Goal: Task Accomplishment & Management: Use online tool/utility

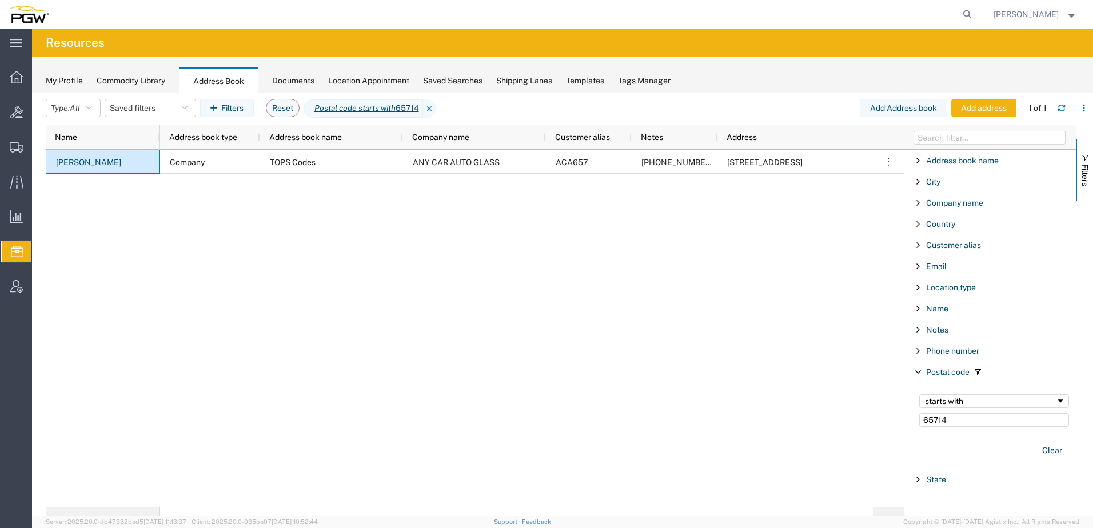
click at [976, 13] on icon at bounding box center [968, 14] width 16 height 16
click at [831, 15] on input "search" at bounding box center [786, 14] width 348 height 27
paste input "669398"
type input "669398"
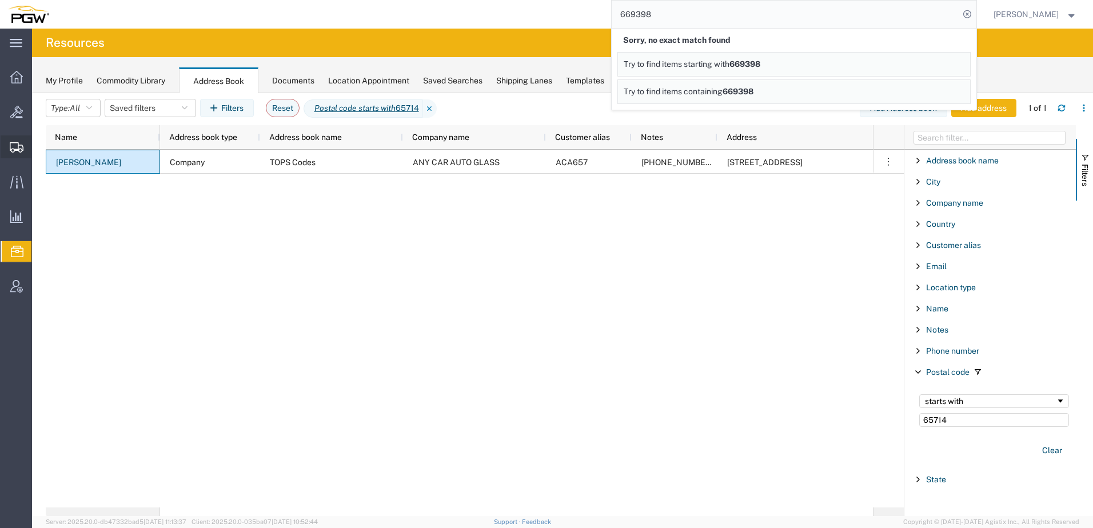
click at [0, 0] on span "Shipment Manager" at bounding box center [0, 0] width 0 height 0
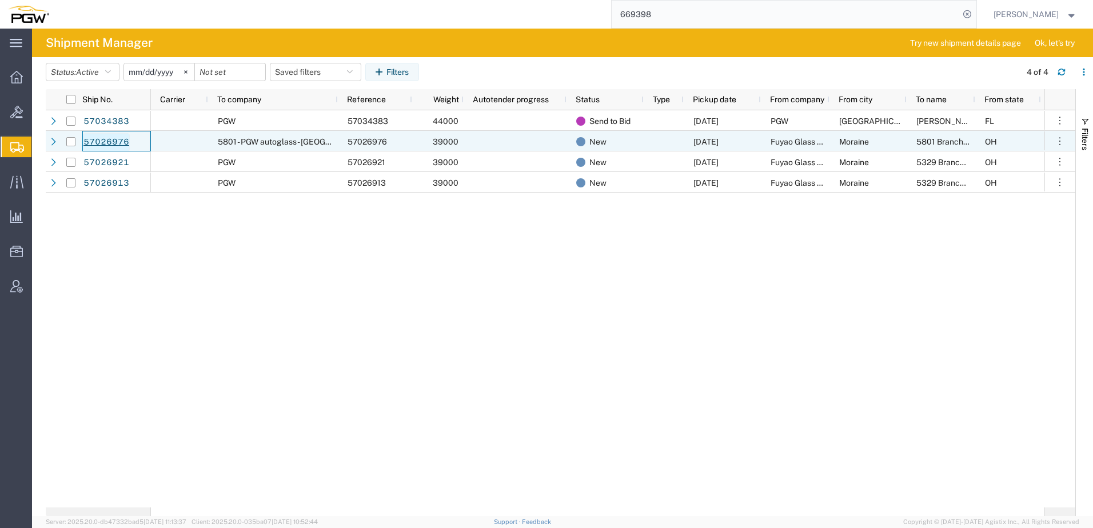
click at [98, 141] on link "57026976" at bounding box center [106, 142] width 47 height 18
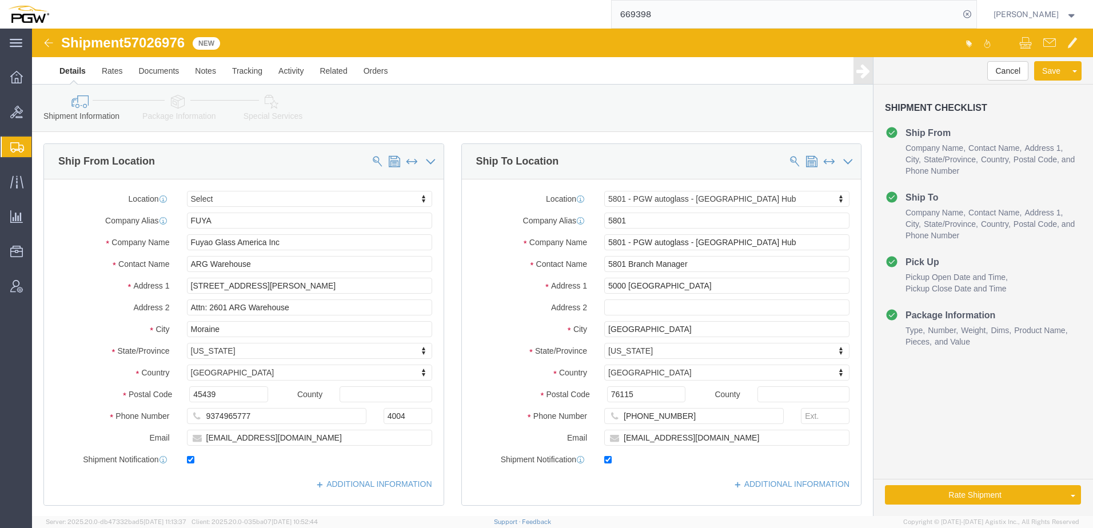
select select
select select "62891"
drag, startPoint x: 97, startPoint y: 15, endPoint x: 153, endPoint y: 13, distance: 56.1
click span "57026976"
copy span "57026976"
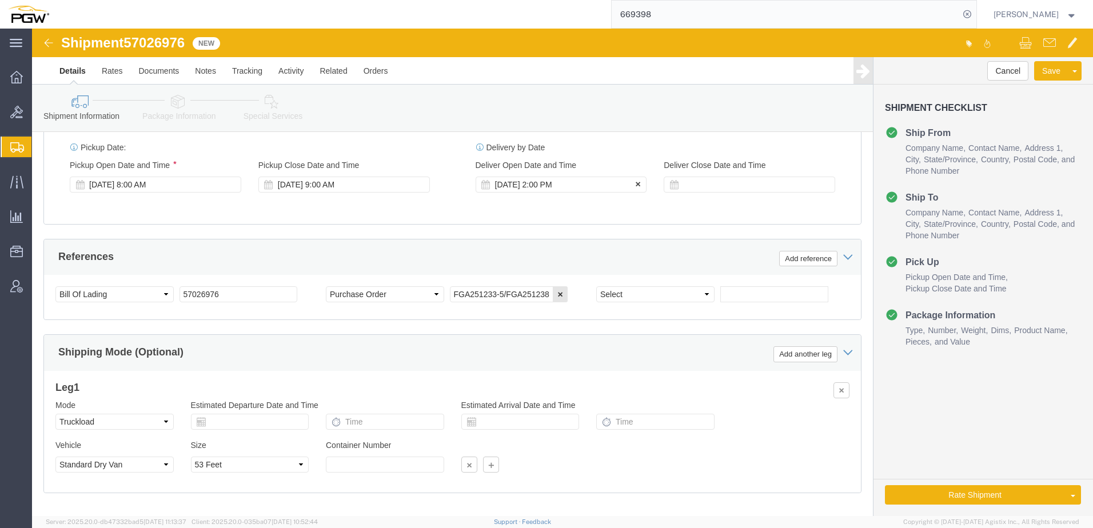
click div "[DATE] 2:00 PM"
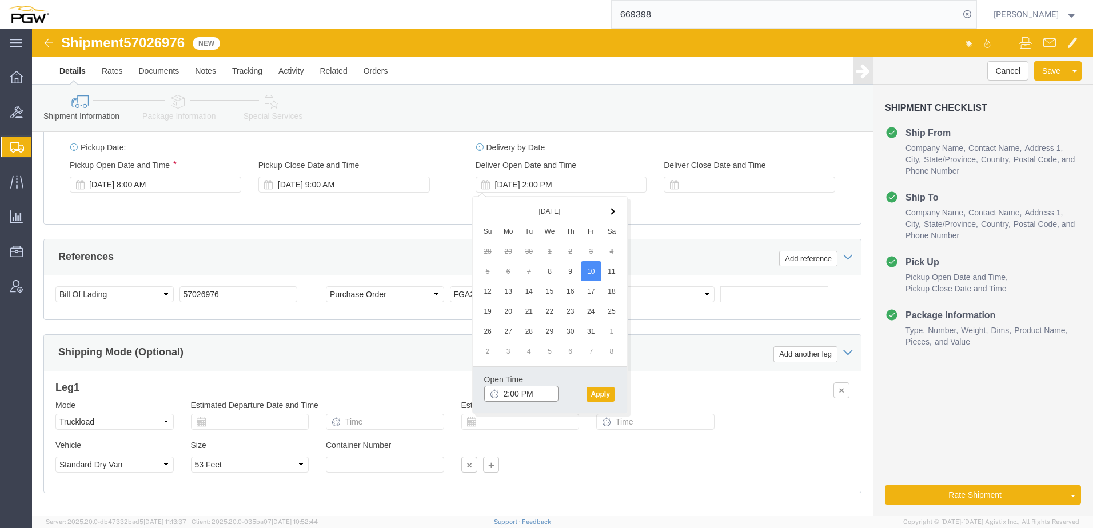
click input "2:00 PM"
type input "8:00 AM"
click button "Apply"
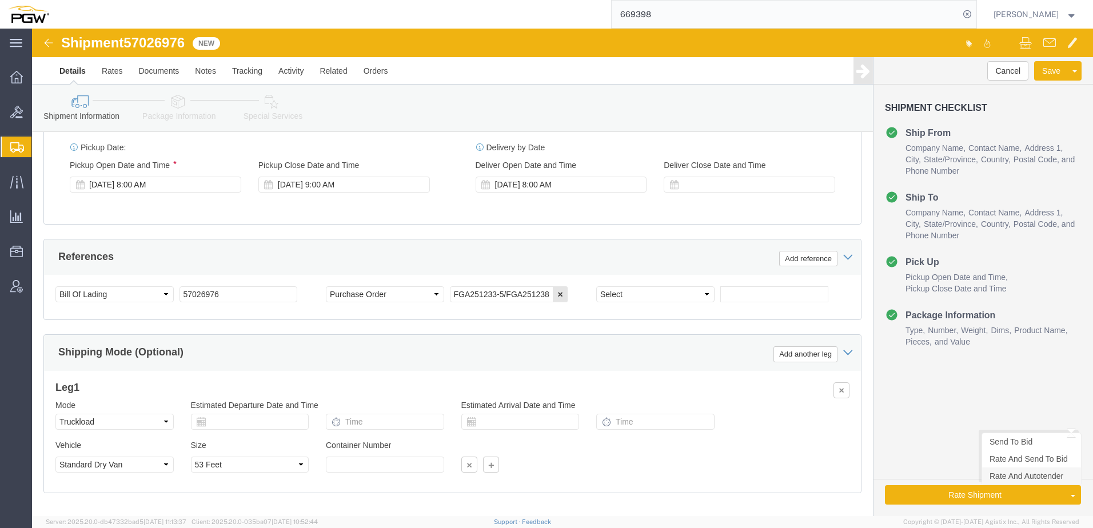
click link "Rate And Autotender"
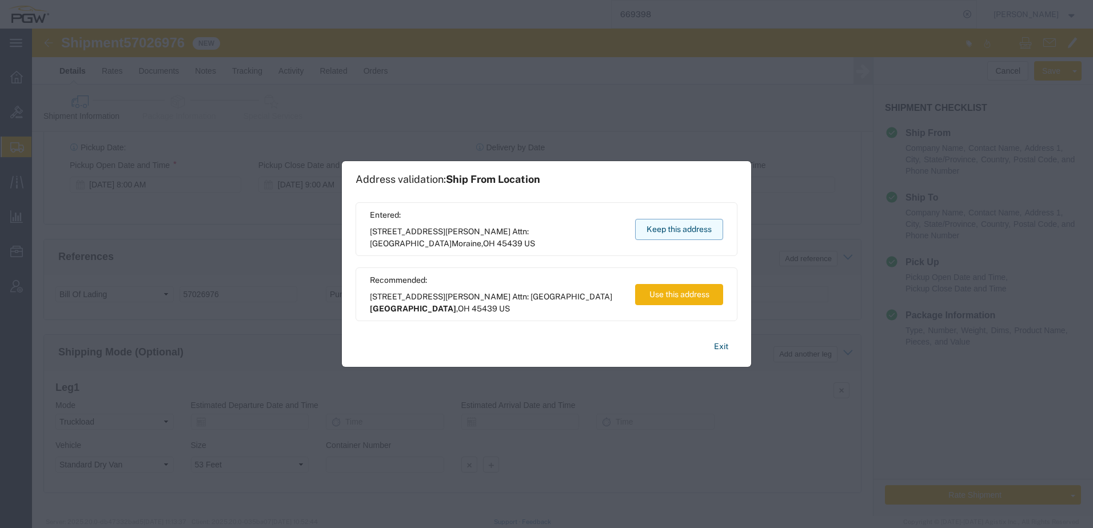
click at [685, 226] on button "Keep this address" at bounding box center [679, 229] width 88 height 21
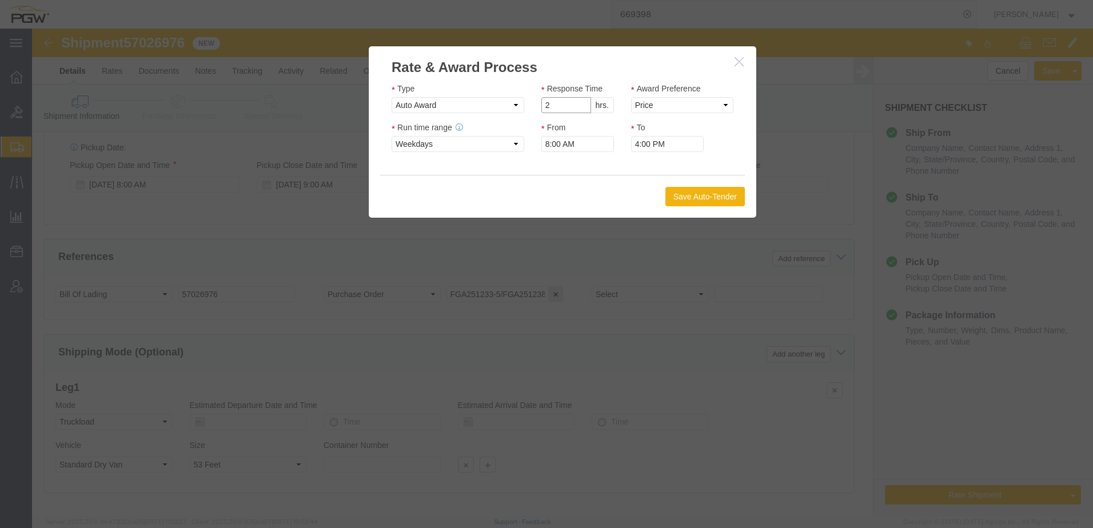
click input "2"
drag, startPoint x: 548, startPoint y: 78, endPoint x: 613, endPoint y: 66, distance: 66.3
type input "1"
click input "1"
click select "Price Carrier Rank"
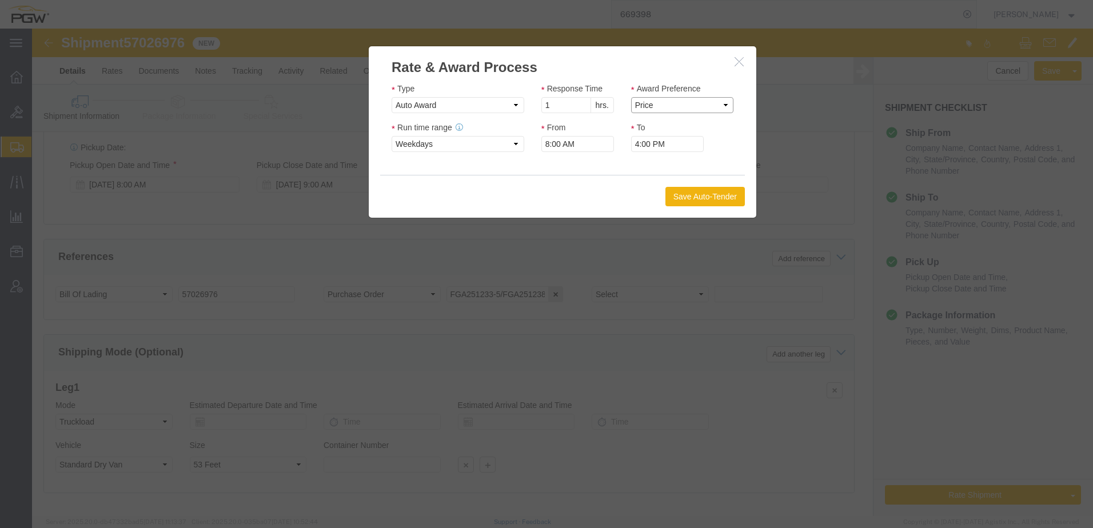
select select "LANE_RANK"
click select "Price Carrier Rank"
click button "Save Auto-Tender"
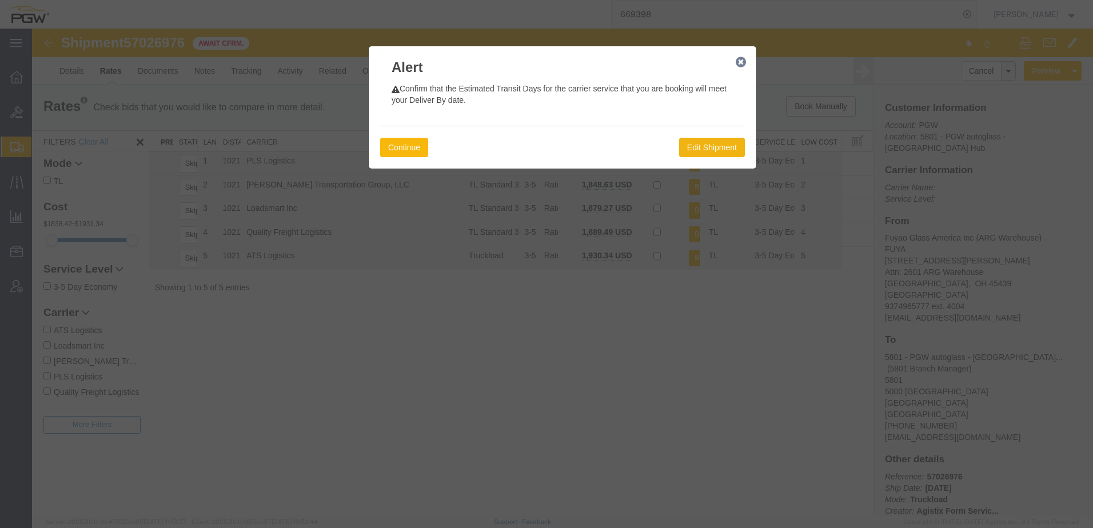
click at [425, 142] on button "Continue" at bounding box center [404, 147] width 48 height 19
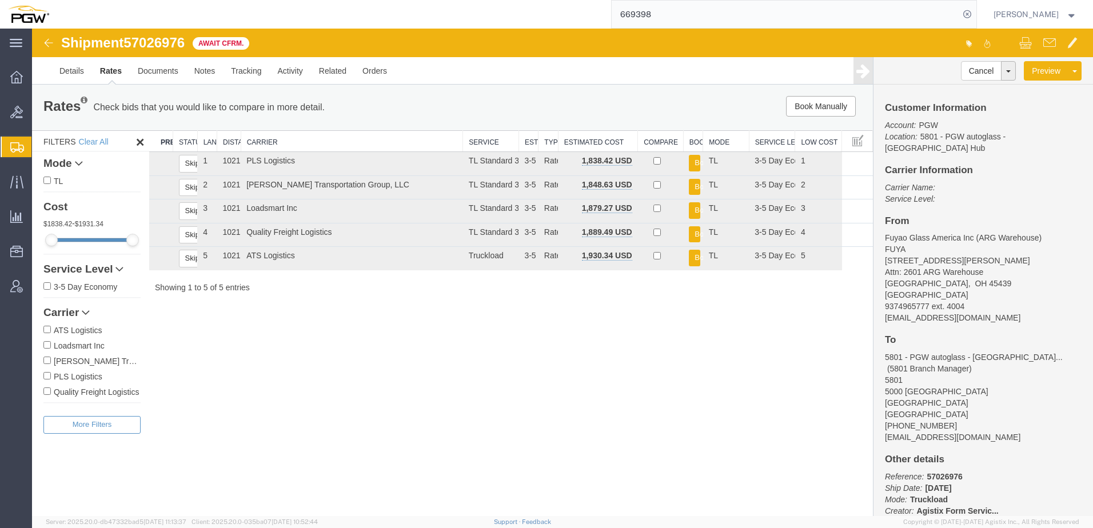
drag, startPoint x: 325, startPoint y: 469, endPoint x: 327, endPoint y: 427, distance: 42.3
click at [325, 469] on div "Shipment 57026976 5 of 5 Await Cfrm. Details Rates Documents Notes Tracking Act…" at bounding box center [562, 273] width 1061 height 488
drag, startPoint x: 731, startPoint y: 5, endPoint x: 527, endPoint y: 11, distance: 204.2
click at [527, 11] on div "669398" at bounding box center [517, 14] width 920 height 29
paste input "57010789"
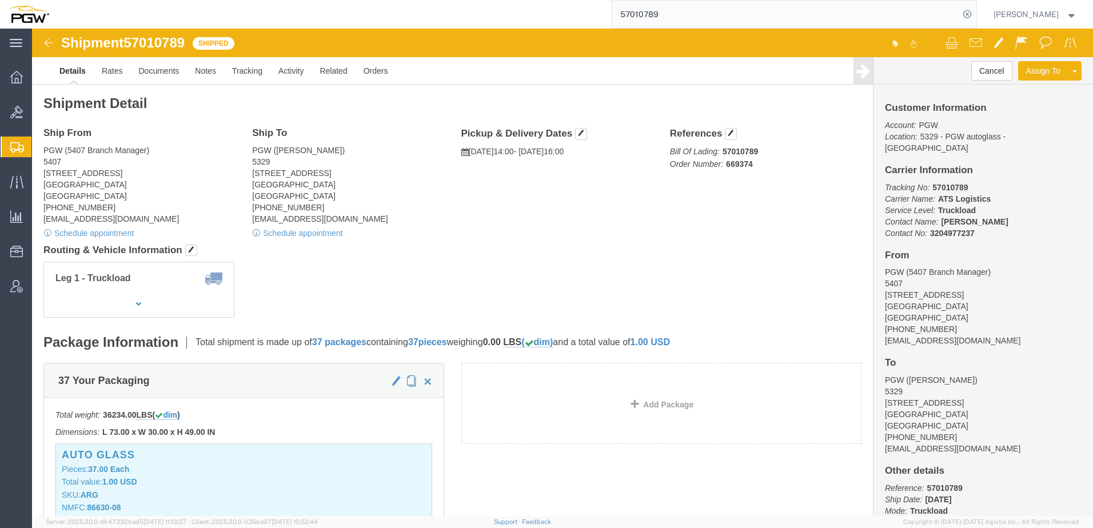
click h4 "Routing & Vehicle Information"
drag, startPoint x: 342, startPoint y: 246, endPoint x: 361, endPoint y: 226, distance: 27.5
click div "Leg 1 - Truckload Vehicle 1: Standard Dry Van (53 Feet) Number of trucks: 1"
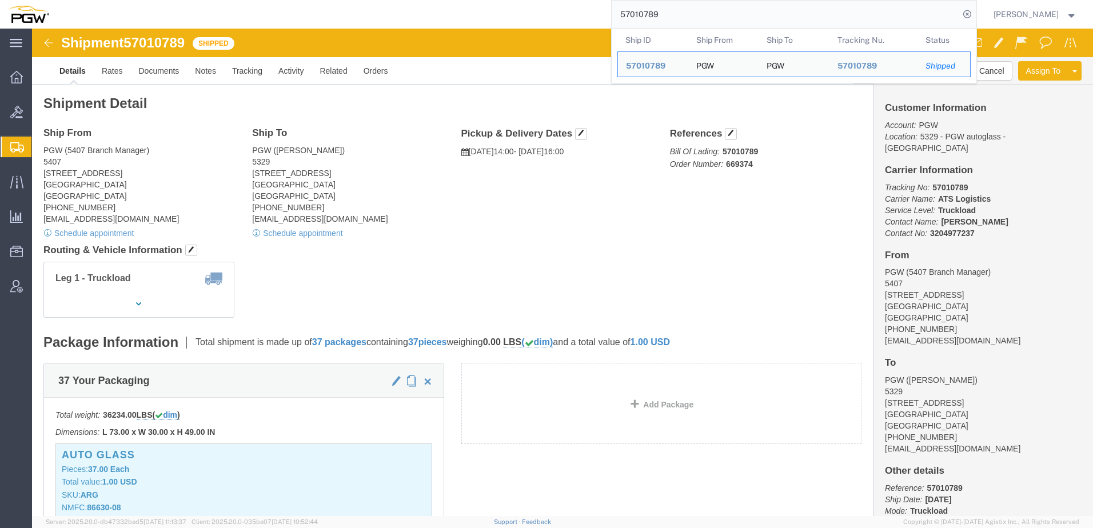
drag, startPoint x: 736, startPoint y: 19, endPoint x: 221, endPoint y: 12, distance: 515.2
click at [234, 5] on div "57010789 Ship ID Ship From Ship To Tracking Nu. Status Ship ID 57010789 Ship Fr…" at bounding box center [517, 14] width 920 height 29
paste input "669283"
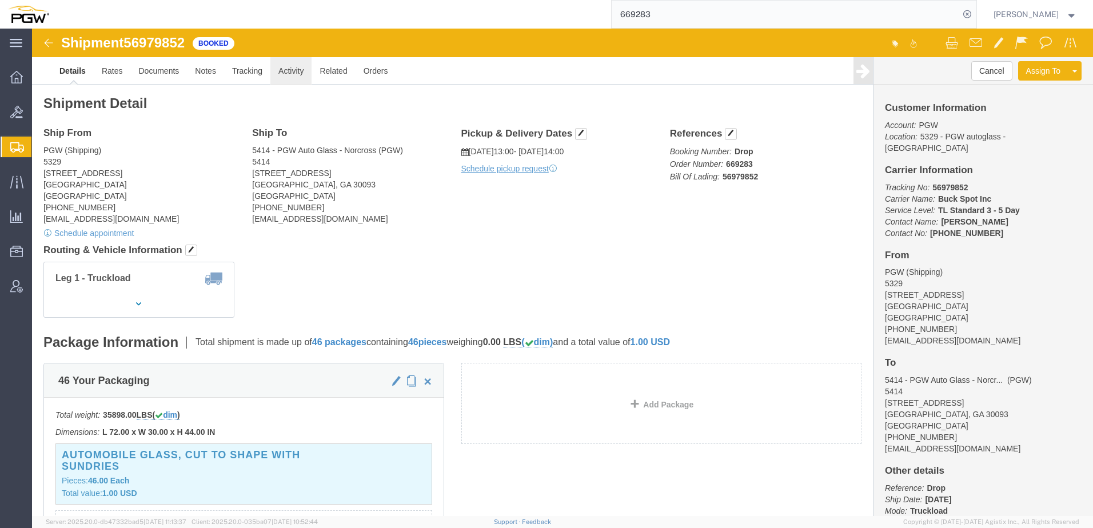
click link "Activity"
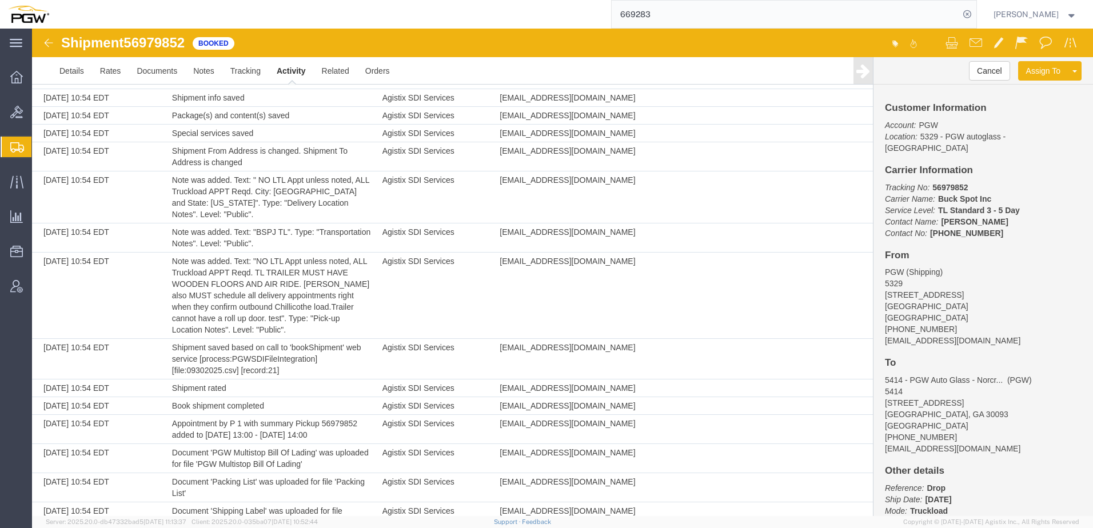
scroll to position [112, 0]
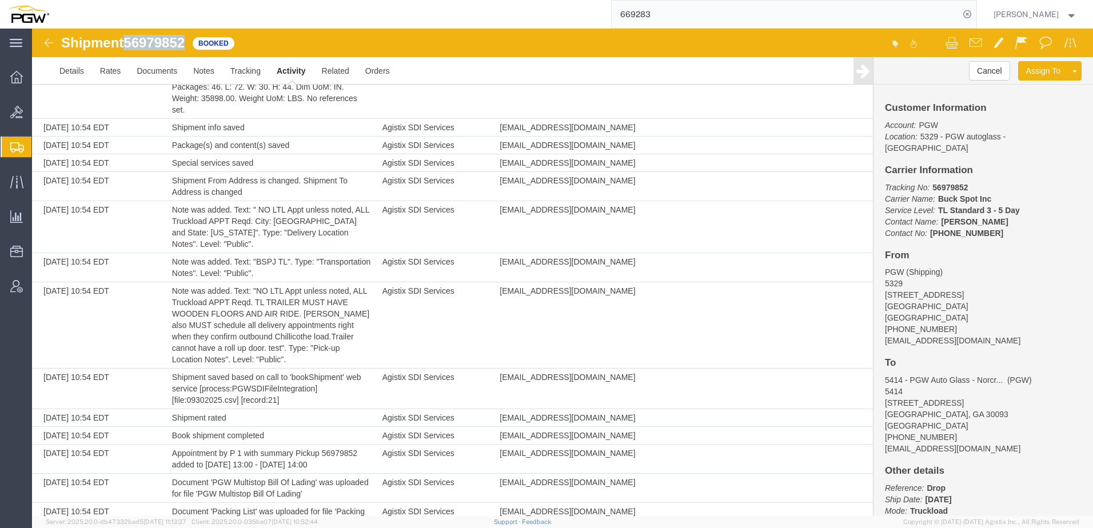
drag, startPoint x: 127, startPoint y: 46, endPoint x: 183, endPoint y: 50, distance: 56.2
click at [185, 47] on h1 "Shipment 56979852" at bounding box center [123, 42] width 124 height 15
copy span "56979852"
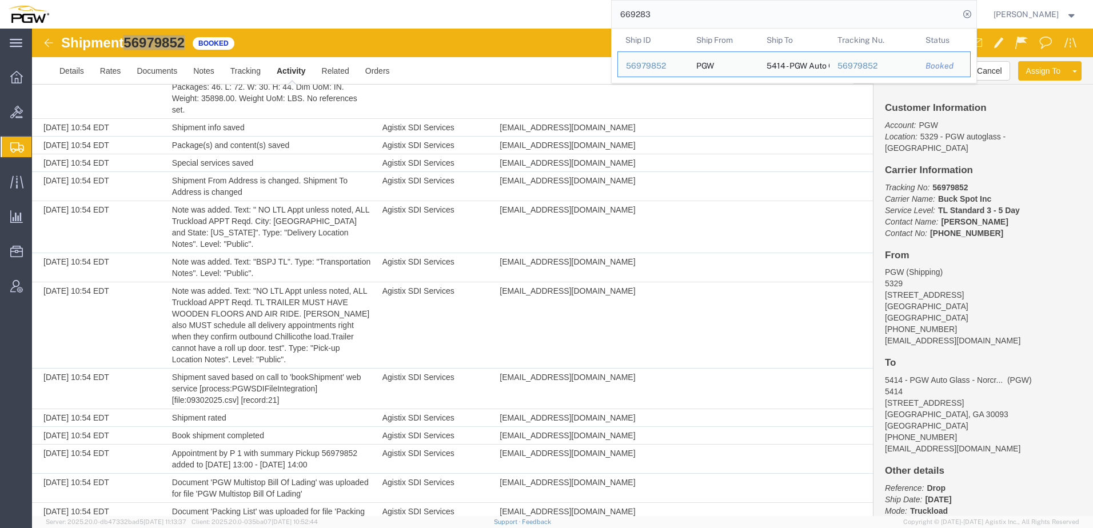
drag, startPoint x: 735, startPoint y: 19, endPoint x: 140, endPoint y: 6, distance: 594.8
click at [152, 4] on div "669283 Ship ID Ship From Ship To Tracking Nu. Status Ship ID 56979852 Ship From…" at bounding box center [517, 14] width 920 height 29
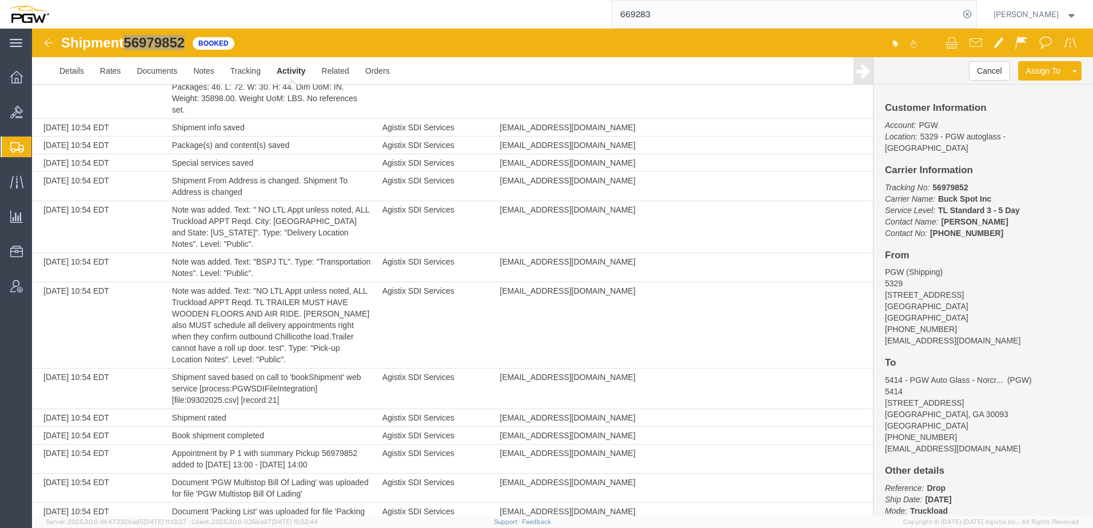
paste input "157"
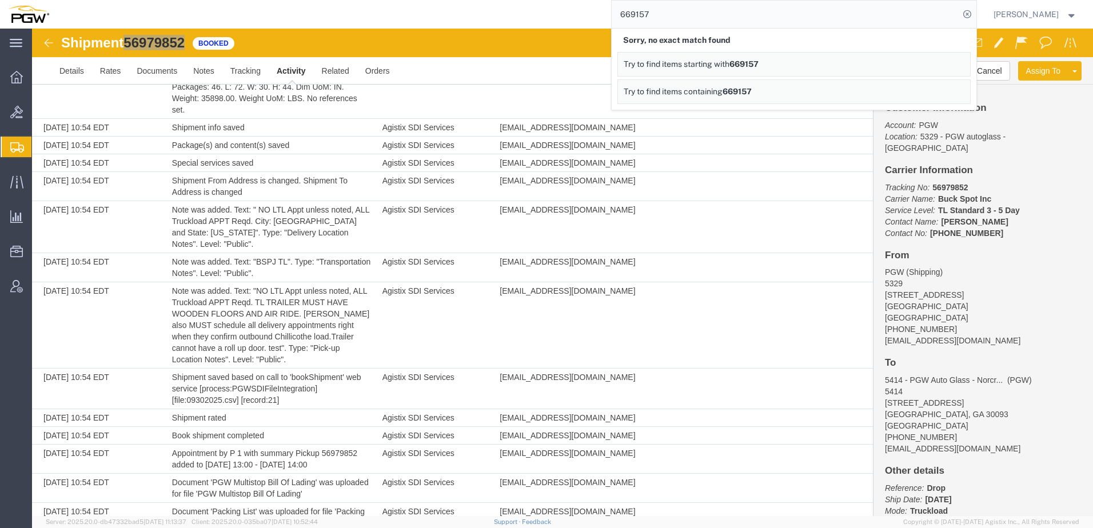
drag, startPoint x: 711, startPoint y: 13, endPoint x: 113, endPoint y: -11, distance: 598.6
click at [113, 0] on html "main_menu Created with Sketch. Collapse Menu Overview Bids Shipments Shipment M…" at bounding box center [546, 264] width 1093 height 528
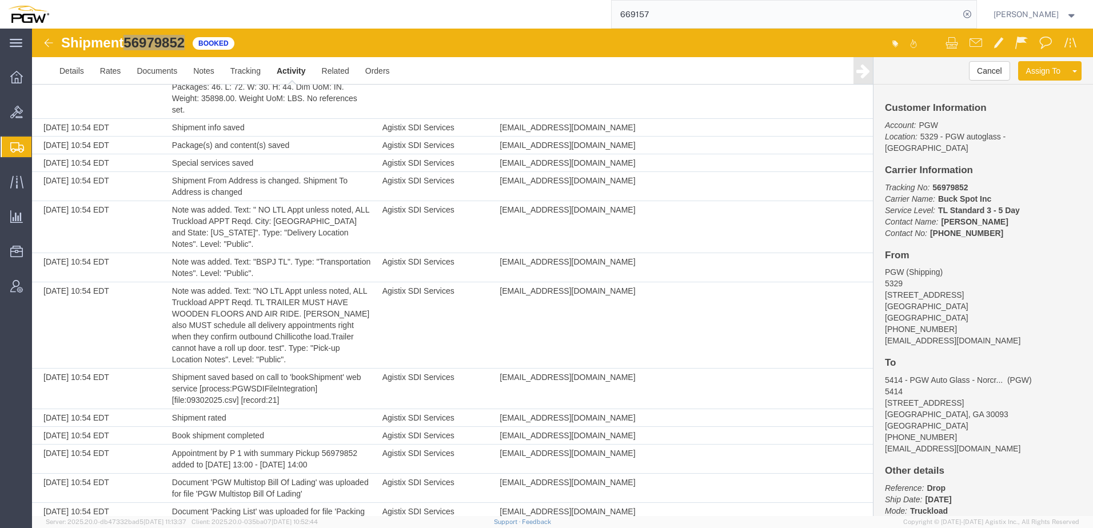
paste input "283"
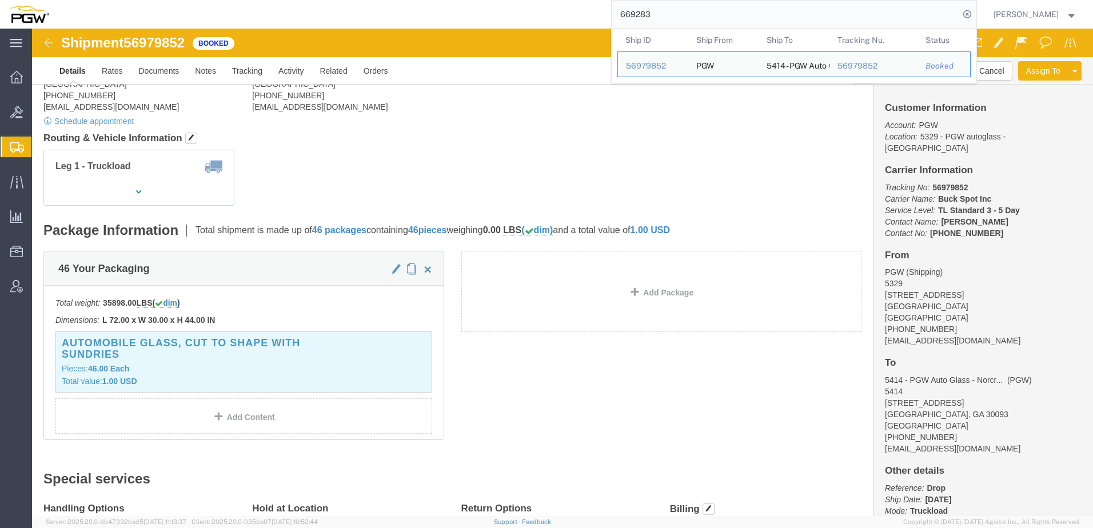
drag, startPoint x: 731, startPoint y: 15, endPoint x: 308, endPoint y: -13, distance: 424.1
click at [308, 0] on html "main_menu Created with Sketch. Collapse Menu Overview Bids Shipments Shipment M…" at bounding box center [546, 264] width 1093 height 528
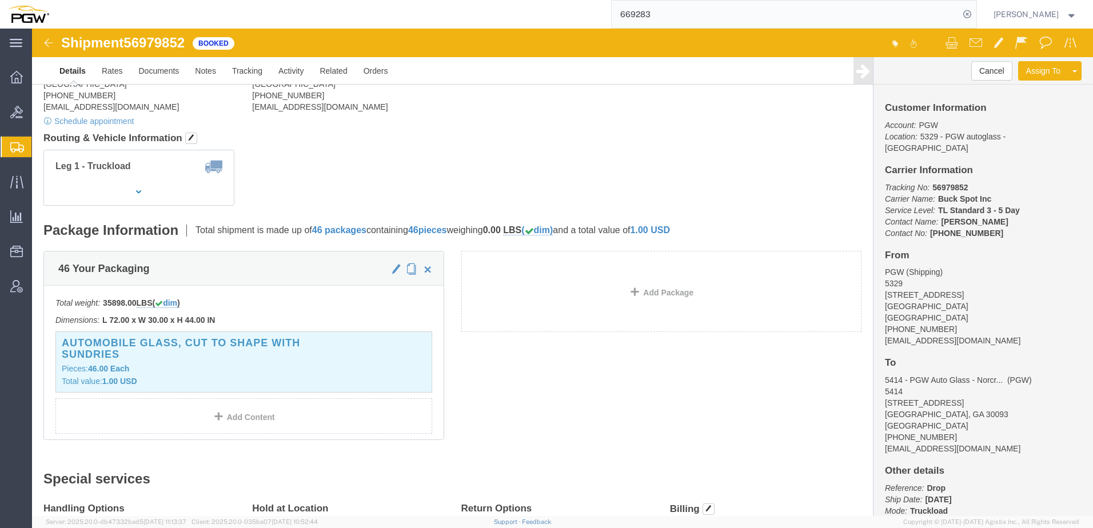
paste input "398"
type input "669398"
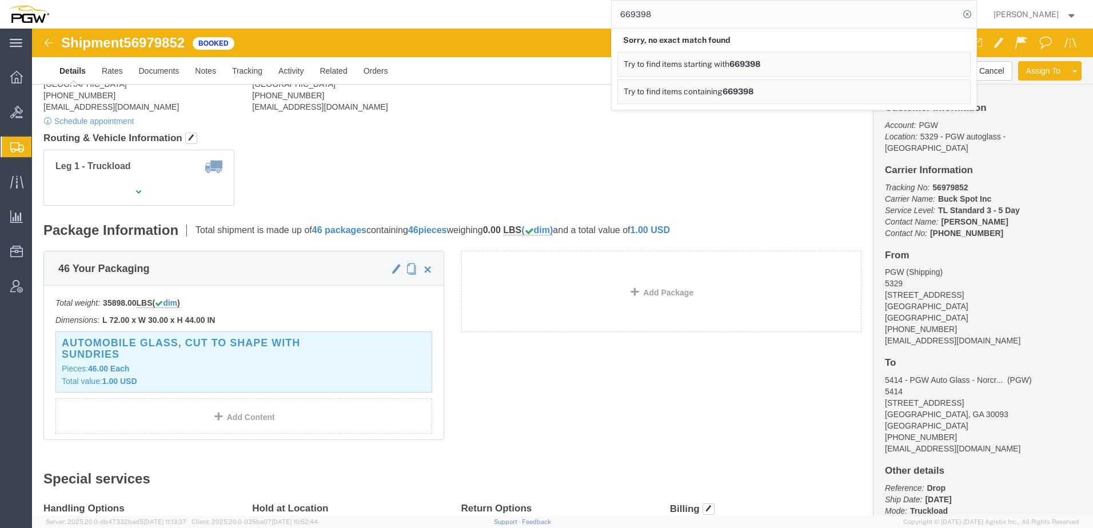
drag, startPoint x: 408, startPoint y: 121, endPoint x: 399, endPoint y: 107, distance: 16.7
click div "Leg 1 - Truckload"
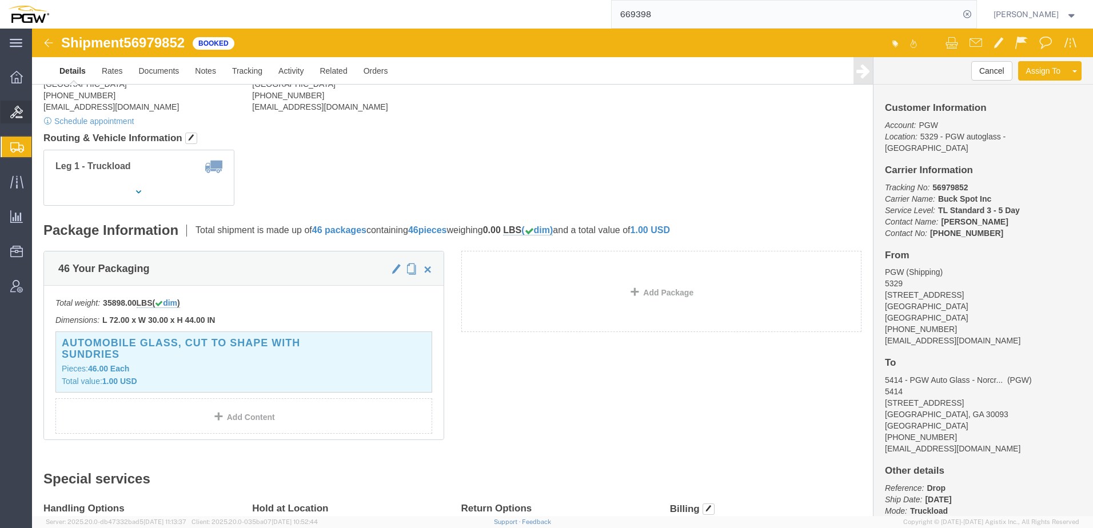
click at [39, 110] on span "Bids" at bounding box center [35, 112] width 8 height 23
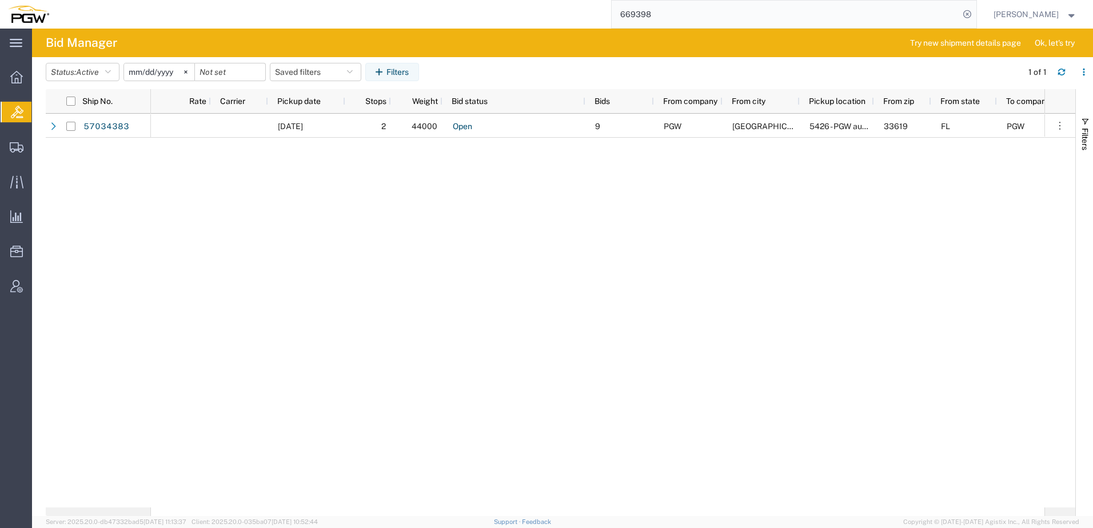
click at [486, 266] on div "[DATE] 2 44000 Open 9 PGW [GEOGRAPHIC_DATA] 5426 - PGW autoglass - [GEOGRAPHIC_…" at bounding box center [598, 311] width 894 height 394
click at [89, 70] on span "Active" at bounding box center [87, 71] width 23 height 9
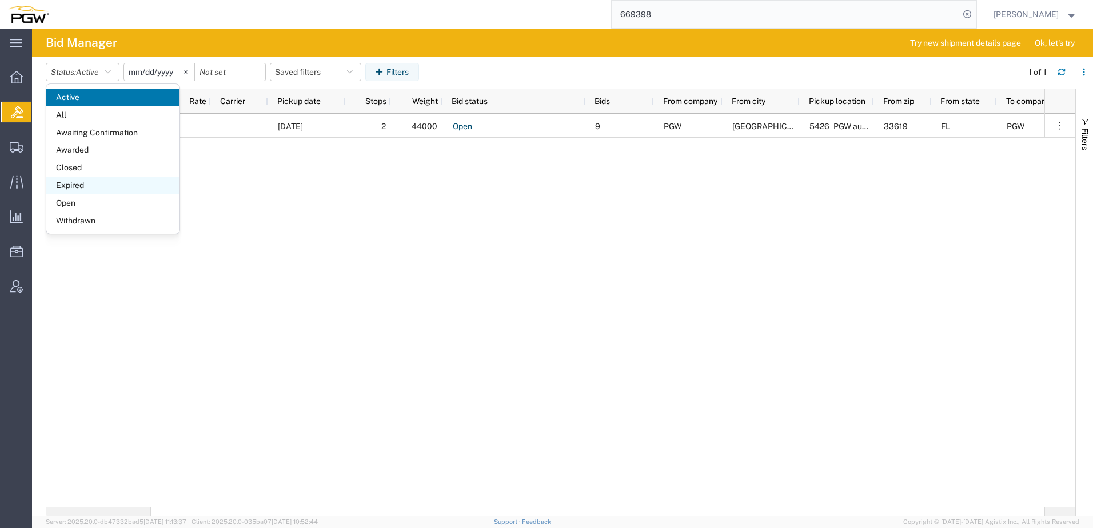
click at [83, 184] on span "Expired" at bounding box center [112, 186] width 133 height 18
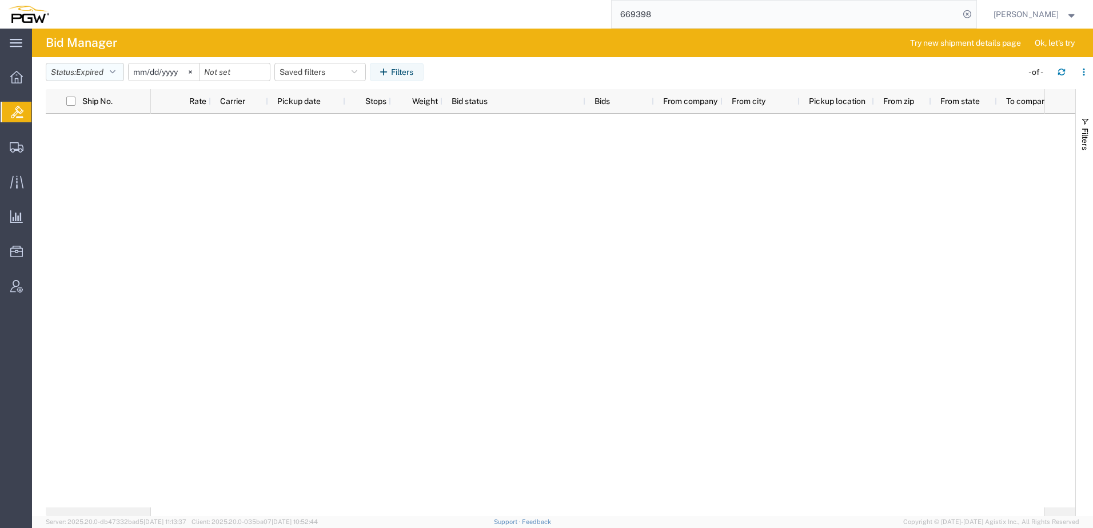
click at [103, 68] on span "Expired" at bounding box center [89, 71] width 27 height 9
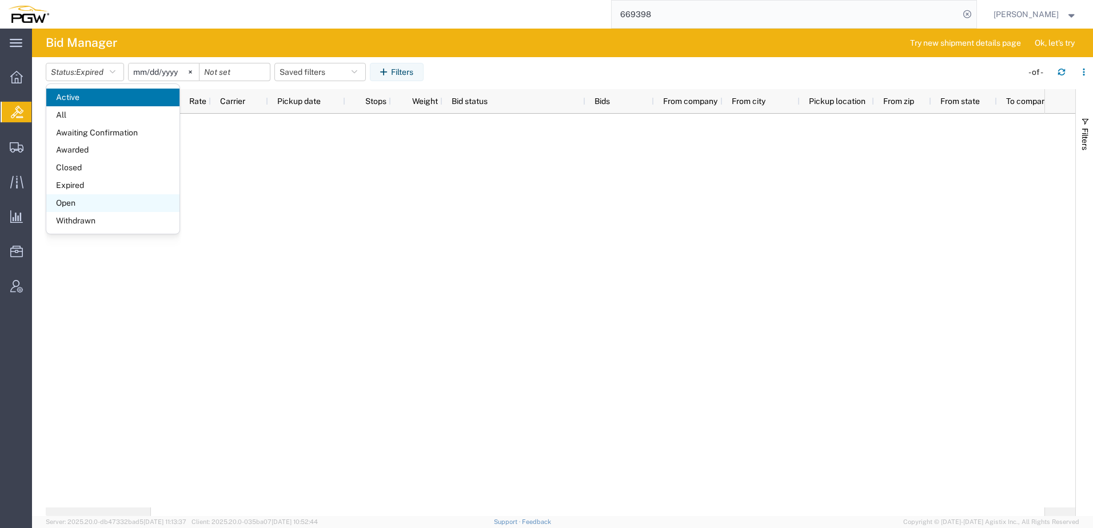
click at [81, 204] on span "Open" at bounding box center [112, 203] width 133 height 18
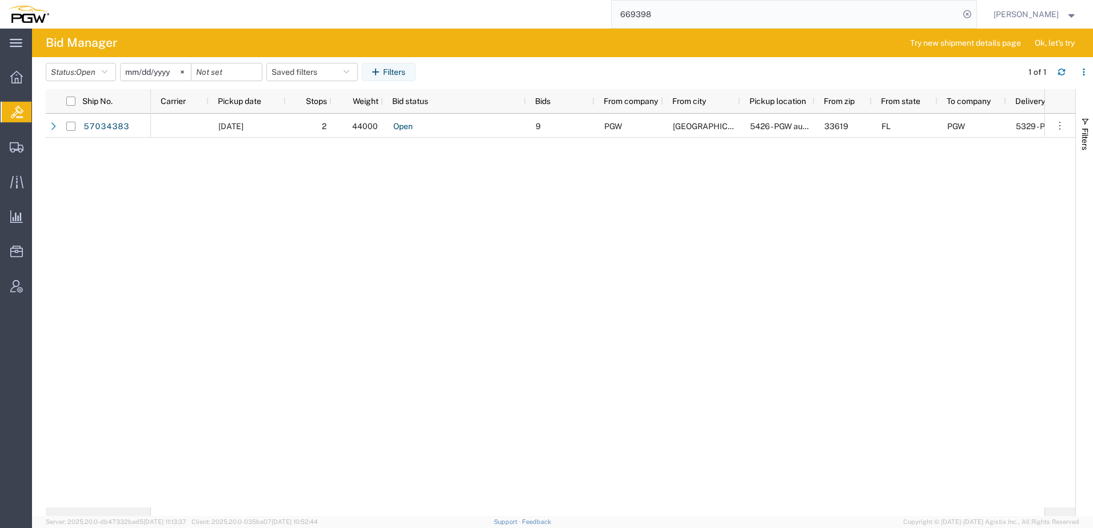
scroll to position [0, 156]
